Goal: Navigation & Orientation: Go to known website

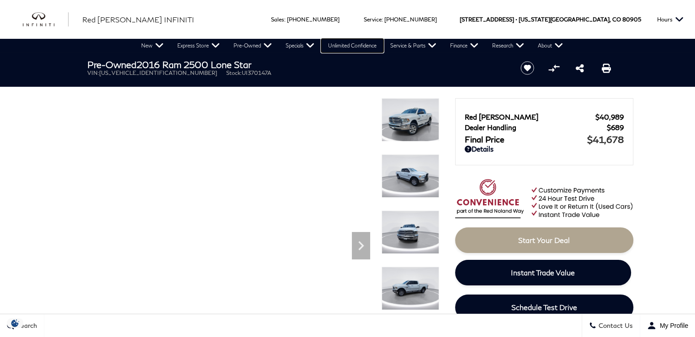
click at [345, 44] on link "Unlimited Confidence" at bounding box center [352, 46] width 62 height 14
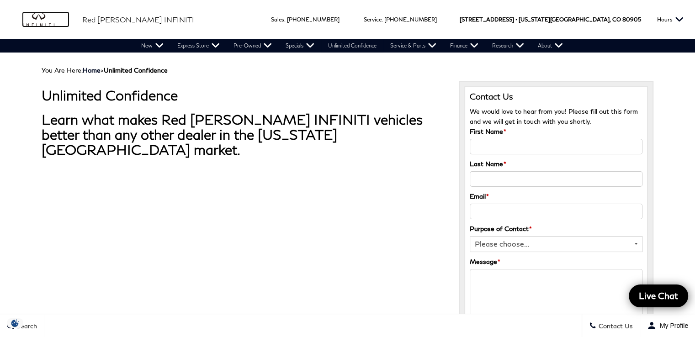
click at [35, 21] on img "infiniti" at bounding box center [46, 19] width 46 height 15
